Goal: Information Seeking & Learning: Learn about a topic

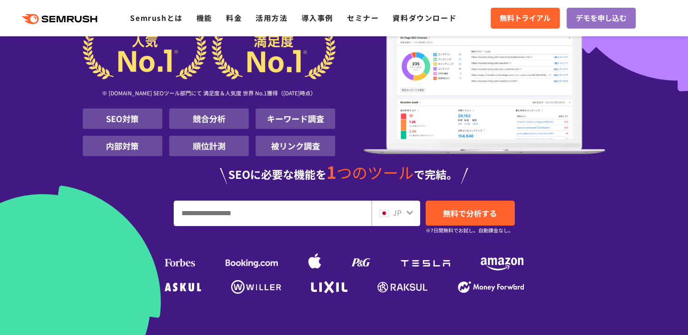
scroll to position [91, 0]
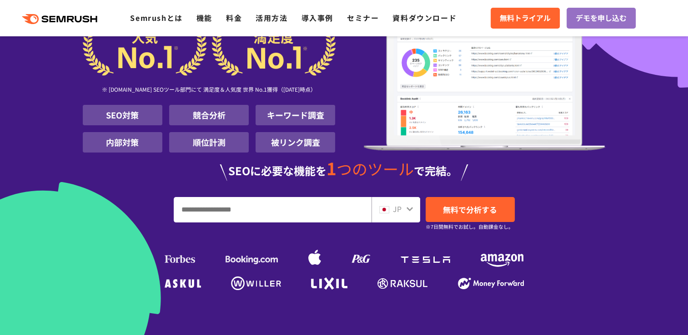
click at [286, 210] on input "URL、キーワードを入力してください" at bounding box center [272, 210] width 197 height 25
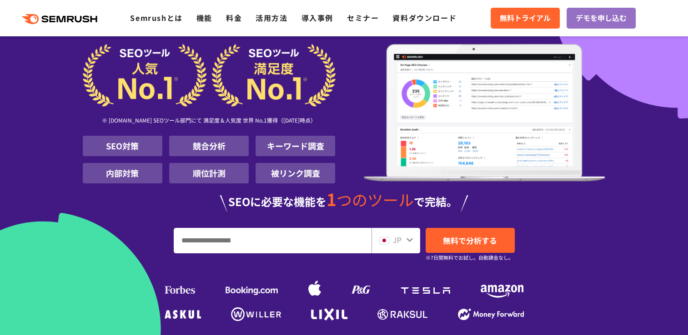
scroll to position [0, 0]
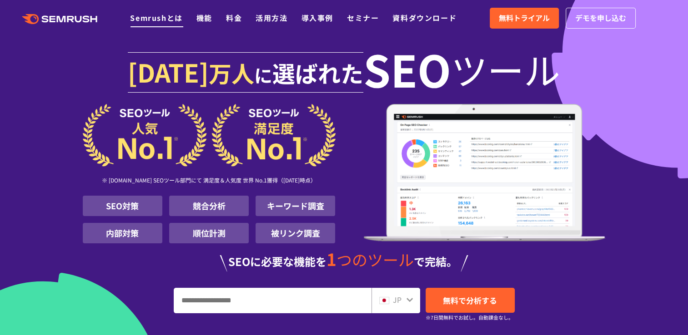
click at [145, 21] on link "Semrushとは" at bounding box center [156, 17] width 52 height 11
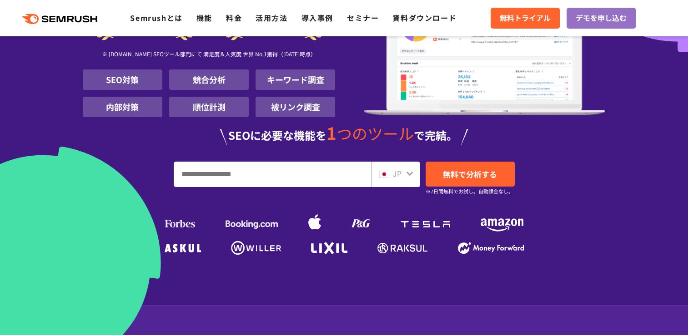
scroll to position [136, 0]
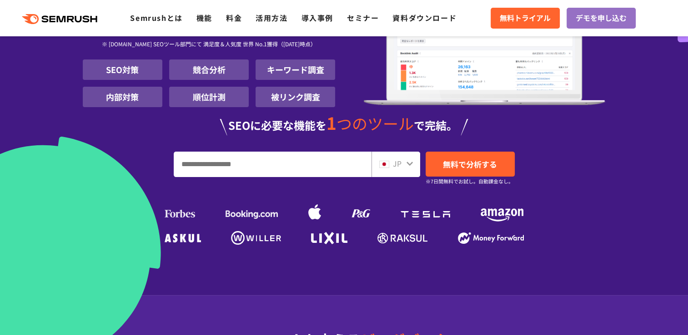
click at [264, 166] on input "URL、キーワードを入力してください" at bounding box center [272, 164] width 197 height 25
type input "*"
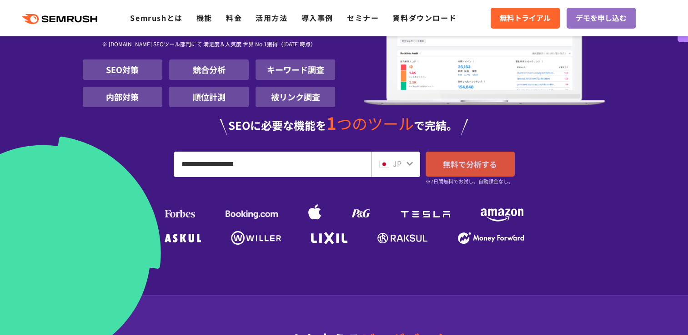
type input "**********"
click at [476, 162] on span "無料で分析する" at bounding box center [470, 164] width 54 height 11
